Goal: Task Accomplishment & Management: Use online tool/utility

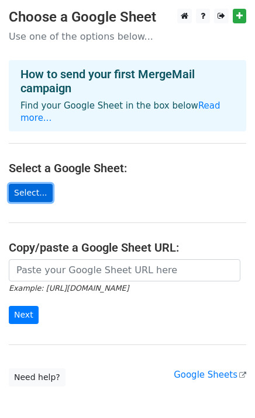
click at [23, 184] on link "Select..." at bounding box center [31, 193] width 44 height 18
click at [33, 184] on link "Select..." at bounding box center [31, 193] width 44 height 18
click at [23, 184] on link "Select..." at bounding box center [31, 193] width 44 height 18
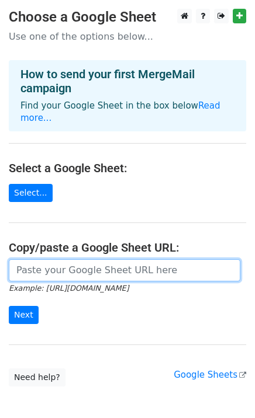
click at [23, 263] on input "url" at bounding box center [124, 270] width 231 height 22
paste input "https://docs.google.com/spreadsheets/d/19IlY9aWuYFk8_siHrniIIS3PR1N6c5WR/edit?u…"
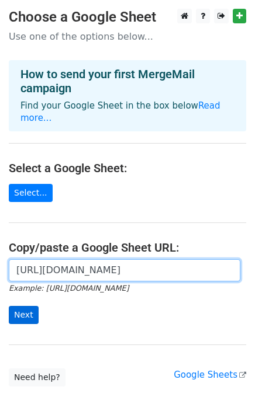
type input "https://docs.google.com/spreadsheets/d/19IlY9aWuYFk8_siHrniIIS3PR1N6c5WR/edit?u…"
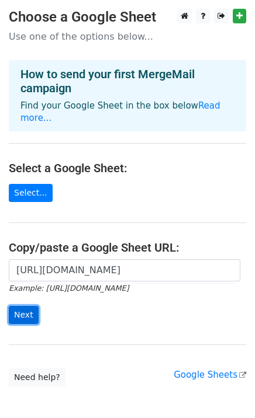
click at [20, 306] on input "Next" at bounding box center [24, 315] width 30 height 18
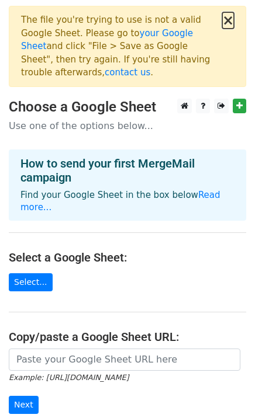
click at [225, 19] on button "×" at bounding box center [228, 20] width 12 height 14
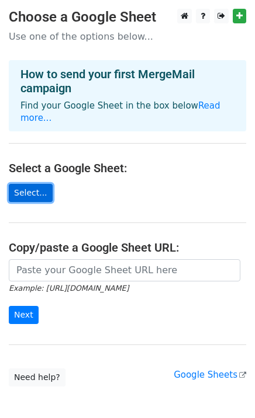
click at [27, 184] on link "Select..." at bounding box center [31, 193] width 44 height 18
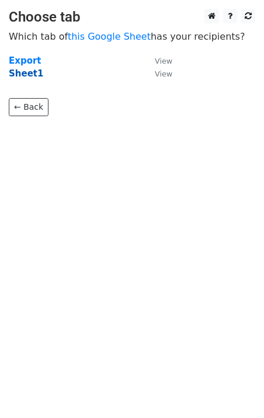
click at [32, 77] on strong "Sheet1" at bounding box center [26, 73] width 34 height 11
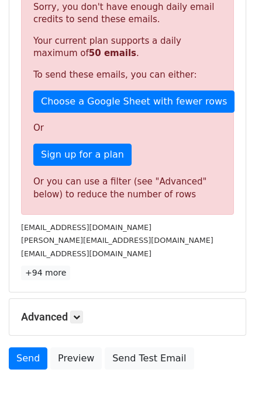
scroll to position [309, 0]
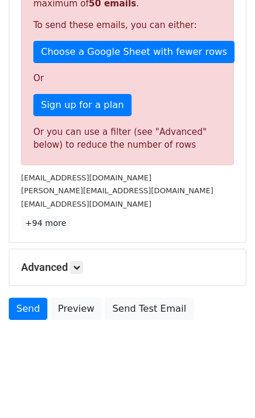
click at [60, 261] on h5 "Advanced" at bounding box center [127, 267] width 213 height 13
click at [75, 265] on icon at bounding box center [76, 267] width 7 height 7
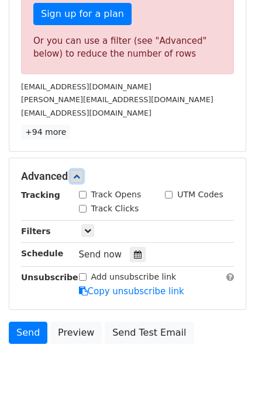
scroll to position [424, 0]
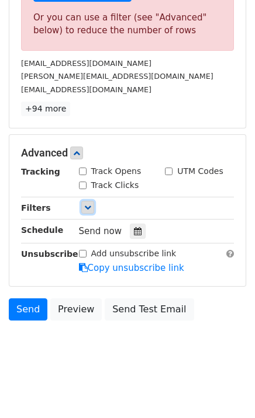
click at [86, 204] on icon at bounding box center [87, 207] width 7 height 7
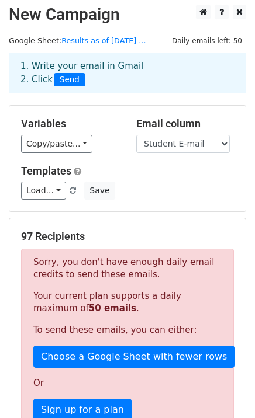
scroll to position [0, 0]
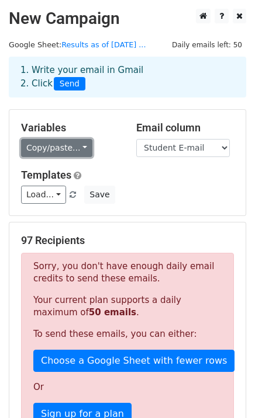
click at [50, 152] on link "Copy/paste..." at bounding box center [56, 148] width 71 height 18
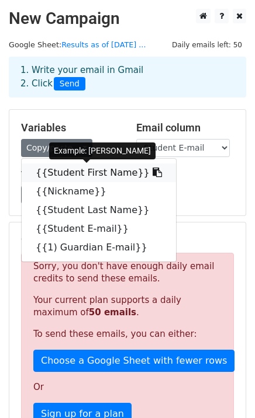
click at [67, 172] on link "{{Student First Name}}" at bounding box center [99, 173] width 154 height 19
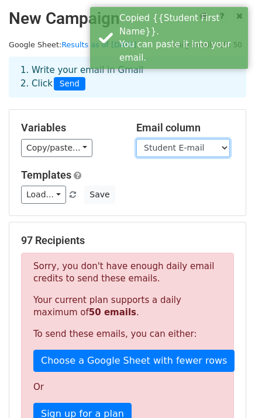
click at [200, 154] on select "Student First Name Nickname Student Last Name Student E-mail 1) Guardian E-mail" at bounding box center [182, 148] width 93 height 18
click at [136, 139] on select "Student First Name Nickname Student Last Name Student E-mail 1) Guardian E-mail" at bounding box center [182, 148] width 93 height 18
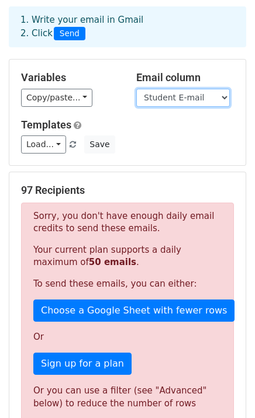
scroll to position [195, 0]
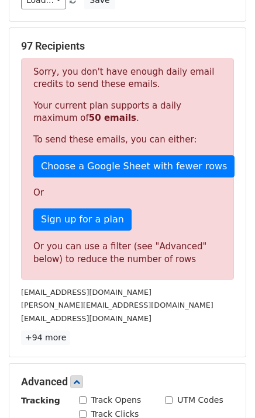
click at [163, 241] on div "Or you can use a filter (see "Advanced" below) to reduce the number of rows" at bounding box center [127, 253] width 188 height 26
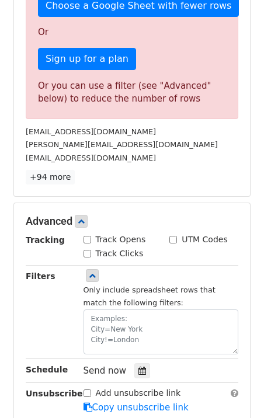
scroll to position [389, 0]
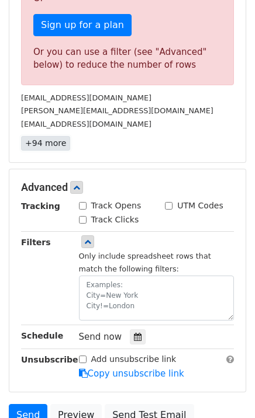
click at [50, 144] on link "+94 more" at bounding box center [45, 143] width 49 height 15
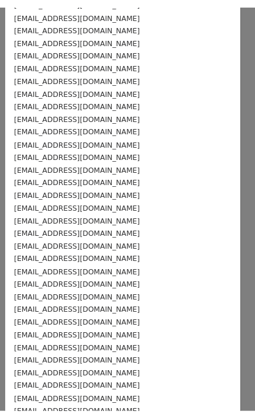
scroll to position [962, 0]
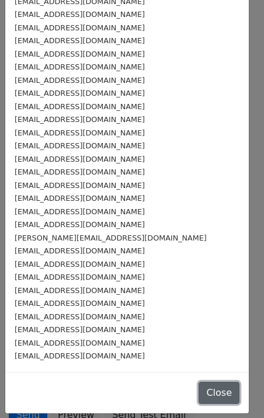
click at [204, 393] on button "Close" at bounding box center [219, 393] width 41 height 22
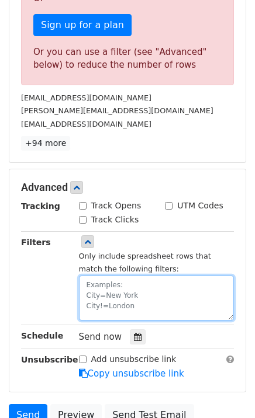
click at [97, 281] on textarea at bounding box center [156, 298] width 155 height 45
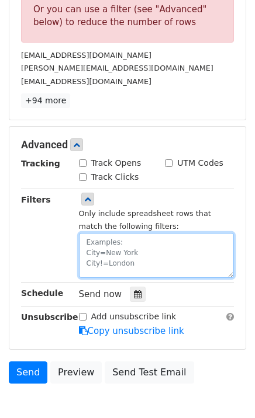
scroll to position [454, 0]
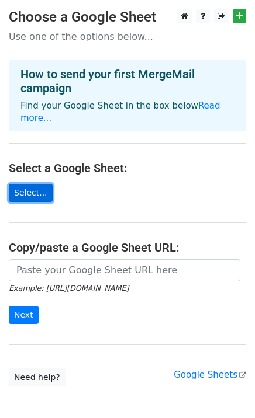
click at [30, 184] on link "Select..." at bounding box center [31, 193] width 44 height 18
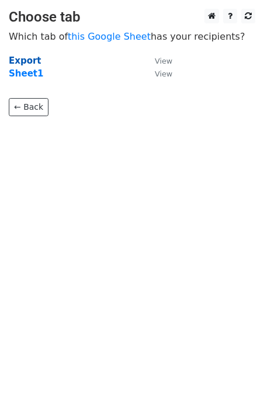
click at [31, 61] on strong "Export" at bounding box center [25, 60] width 33 height 11
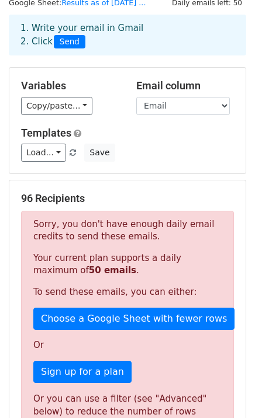
scroll to position [65, 0]
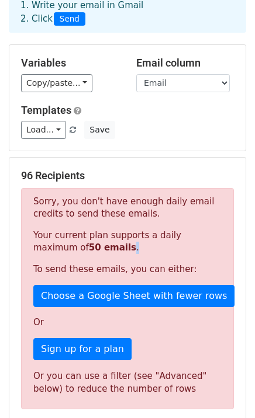
drag, startPoint x: 113, startPoint y: 252, endPoint x: 70, endPoint y: 242, distance: 43.8
click at [70, 242] on p "Your current plan supports a daily maximum of 50 emails ." at bounding box center [127, 242] width 188 height 25
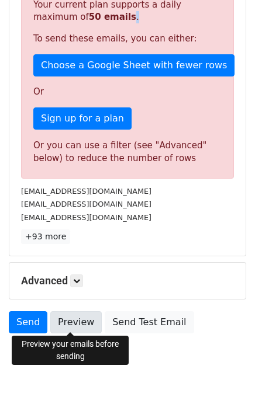
scroll to position [309, 0]
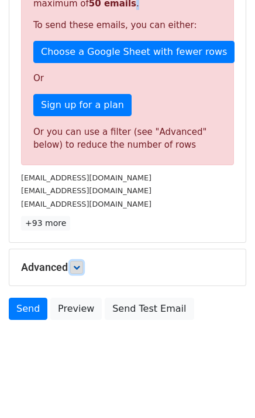
click at [75, 268] on link at bounding box center [76, 267] width 13 height 13
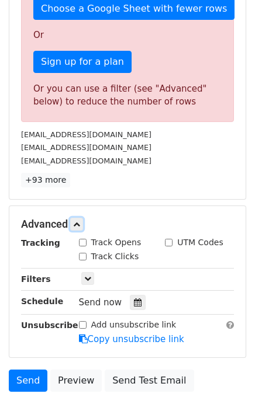
scroll to position [374, 0]
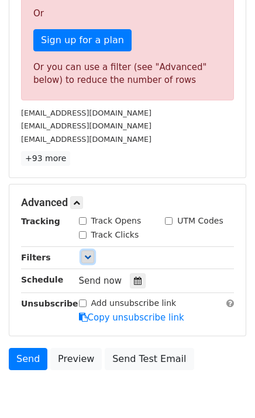
click at [86, 257] on icon at bounding box center [87, 257] width 7 height 7
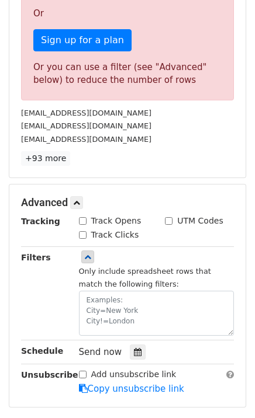
click at [204, 276] on div "Only include spreadsheet rows that match the following filters:" at bounding box center [156, 300] width 155 height 71
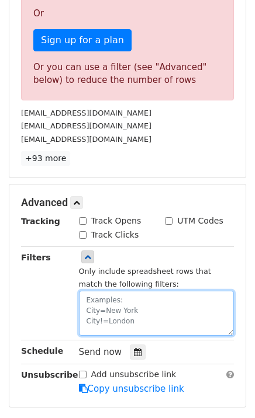
click at [122, 310] on textarea at bounding box center [156, 313] width 155 height 45
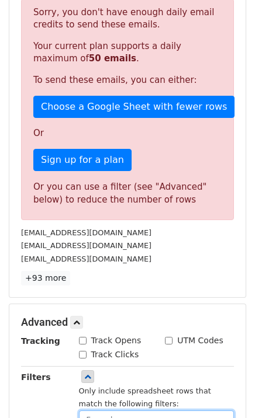
scroll to position [235, 0]
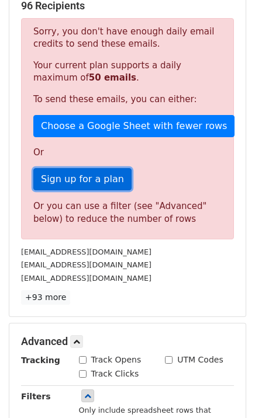
click at [81, 186] on link "Sign up for a plan" at bounding box center [82, 179] width 98 height 22
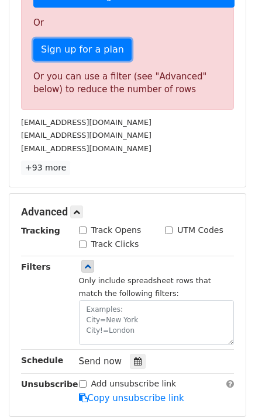
scroll to position [430, 0]
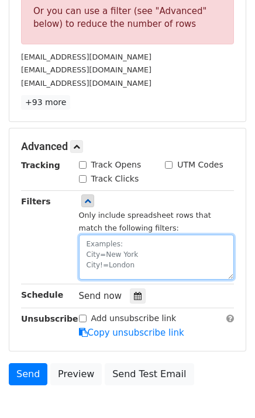
click at [87, 239] on textarea at bounding box center [156, 257] width 155 height 45
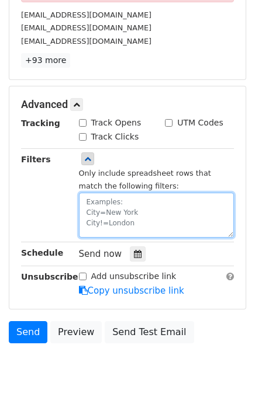
scroll to position [495, 0]
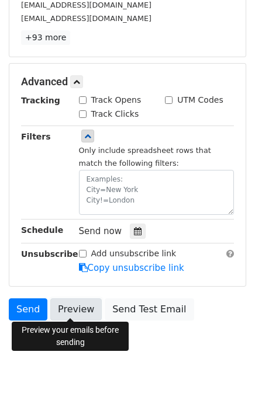
click at [70, 306] on link "Preview" at bounding box center [75, 310] width 51 height 22
